Goal: Find specific page/section: Find specific page/section

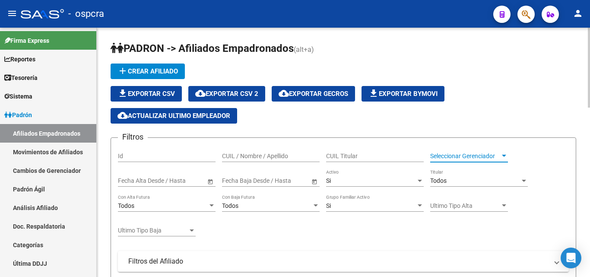
click at [462, 155] on span "Seleccionar Gerenciador" at bounding box center [465, 155] width 70 height 7
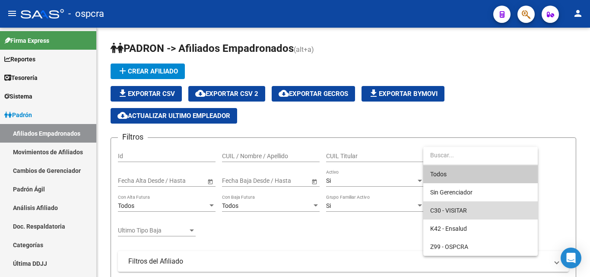
click at [454, 214] on span "C30 - VISITAR" at bounding box center [480, 210] width 101 height 18
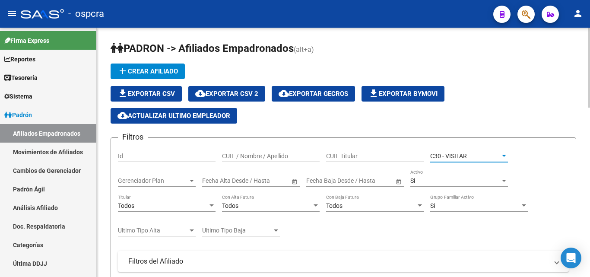
click at [476, 155] on div "C30 - VISITAR" at bounding box center [465, 155] width 70 height 7
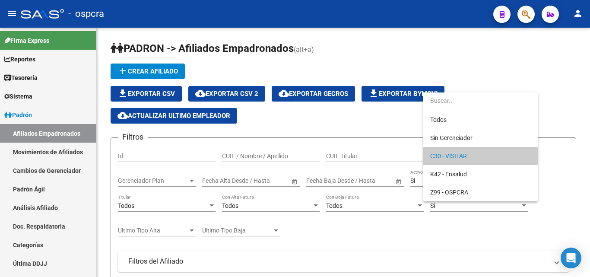
click at [461, 159] on span "C30 - VISITAR" at bounding box center [480, 156] width 101 height 18
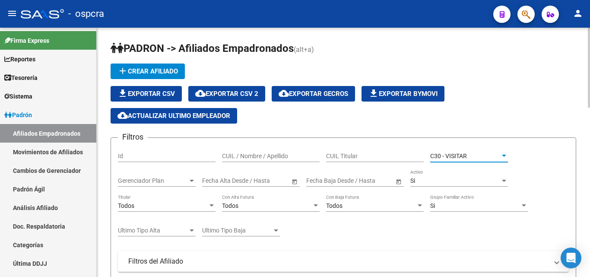
click at [460, 158] on span "C30 - VISITAR" at bounding box center [448, 155] width 37 height 7
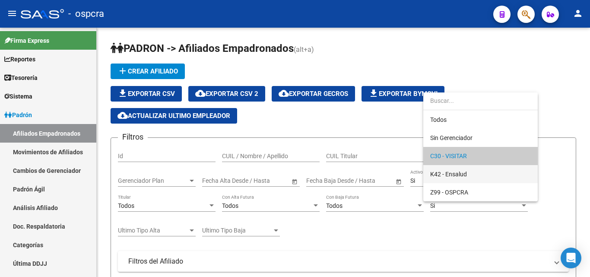
click at [463, 177] on span "K42 - Ensalud" at bounding box center [480, 174] width 101 height 18
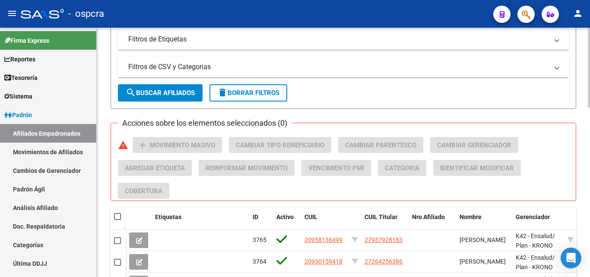
scroll to position [302, 0]
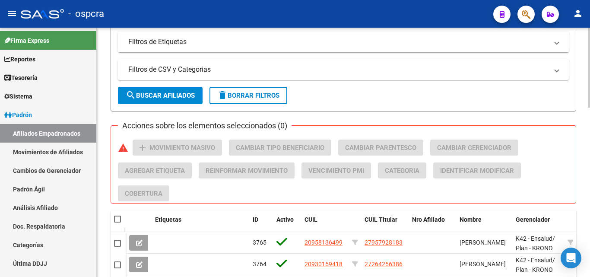
click at [168, 97] on span "search Buscar Afiliados" at bounding box center [160, 95] width 69 height 8
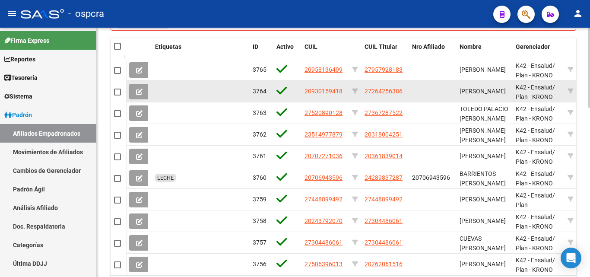
scroll to position [345, 0]
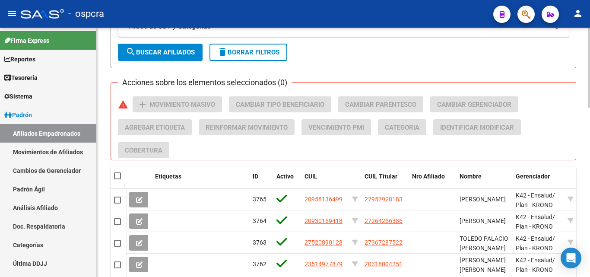
click at [159, 49] on span "search Buscar Afiliados" at bounding box center [160, 52] width 69 height 8
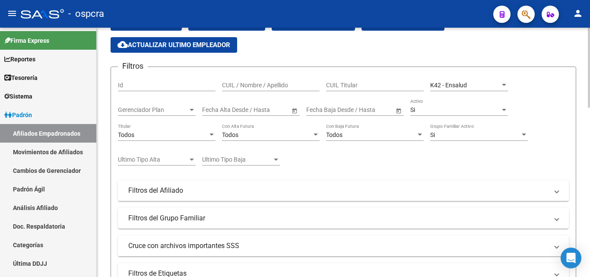
scroll to position [0, 0]
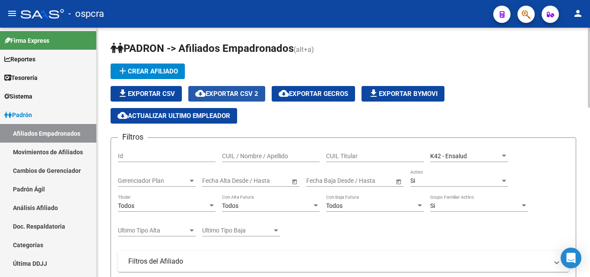
click at [238, 100] on button "cloud_download Exportar CSV 2" at bounding box center [226, 94] width 77 height 16
click at [562, 76] on div "add Crear Afiliado file_download Exportar CSV cloud_download Exportar CSV 2 clo…" at bounding box center [342, 93] width 465 height 60
click at [519, 18] on button "button" at bounding box center [525, 14] width 17 height 17
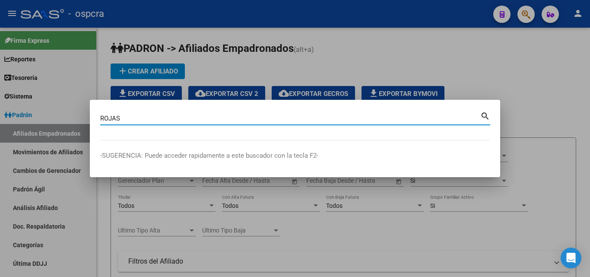
type input "ROJAS"
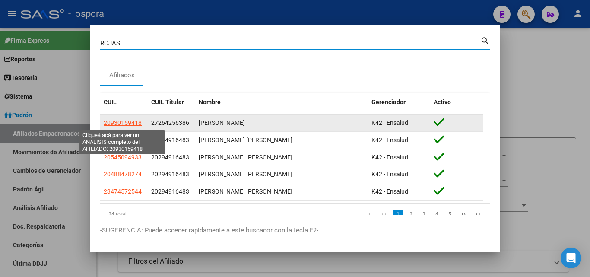
click at [131, 125] on span "20930159418" at bounding box center [123, 122] width 38 height 7
type textarea "20930159418"
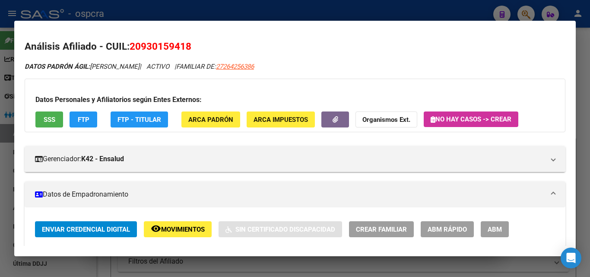
click at [0, 162] on div at bounding box center [295, 138] width 590 height 277
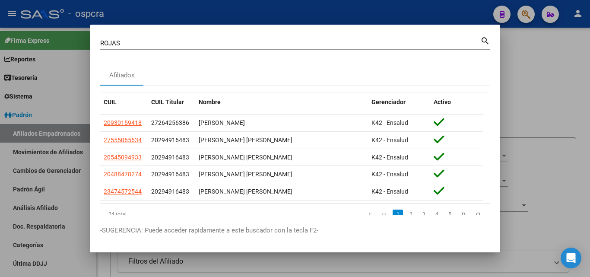
click at [542, 101] on div at bounding box center [295, 138] width 590 height 277
